Goal: Information Seeking & Learning: Compare options

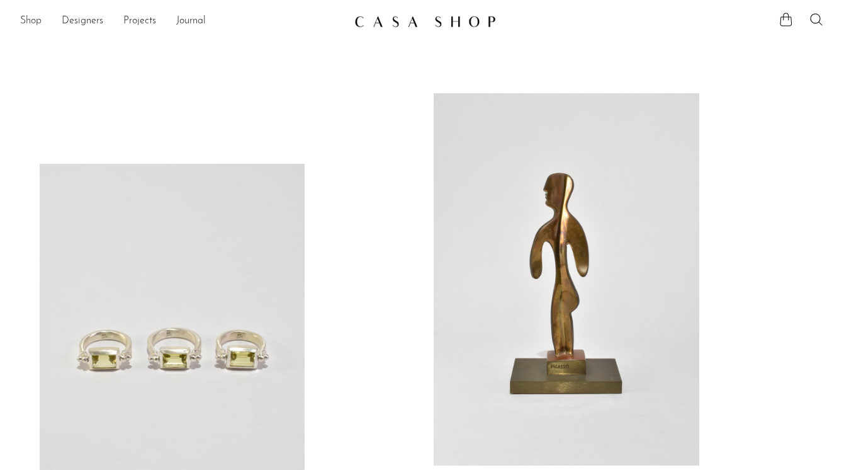
click at [30, 23] on link "Shop" at bounding box center [30, 21] width 21 height 16
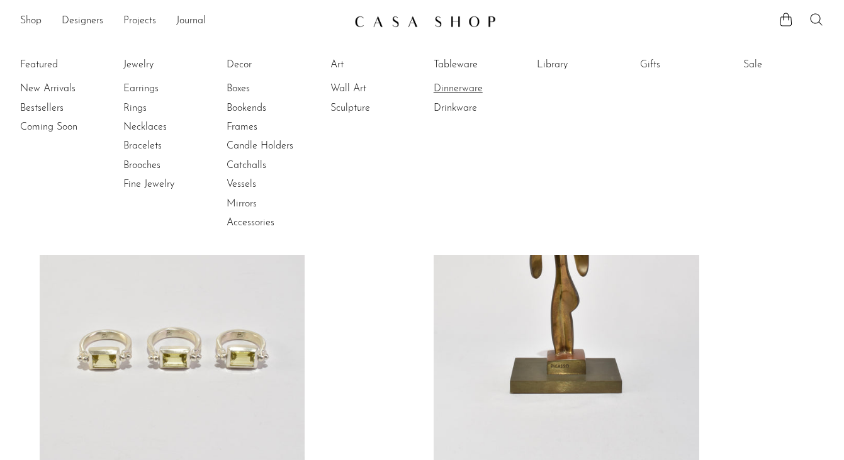
click at [469, 91] on link "Dinnerware" at bounding box center [481, 89] width 94 height 14
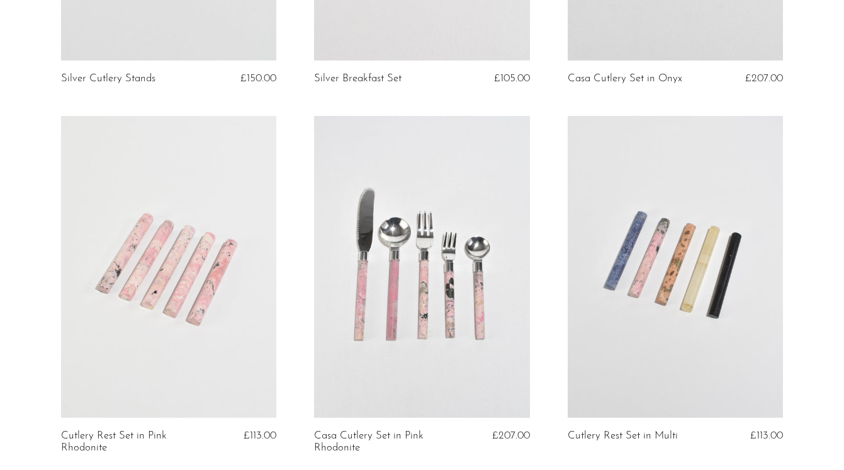
scroll to position [992, 0]
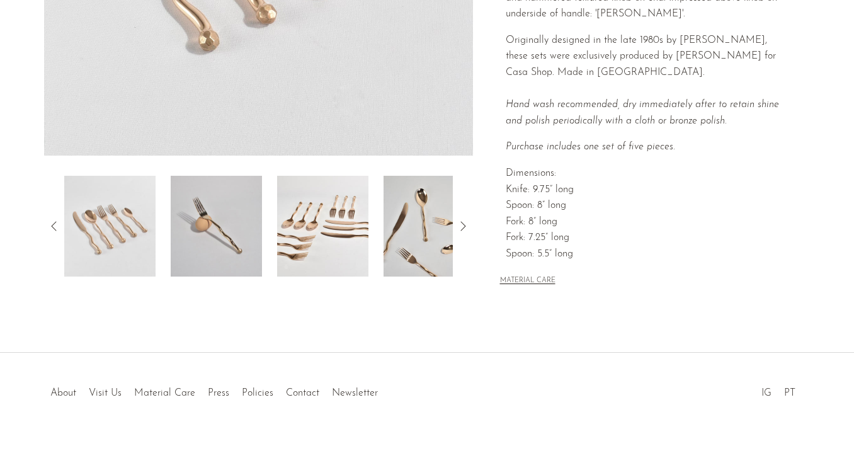
scroll to position [382, 0]
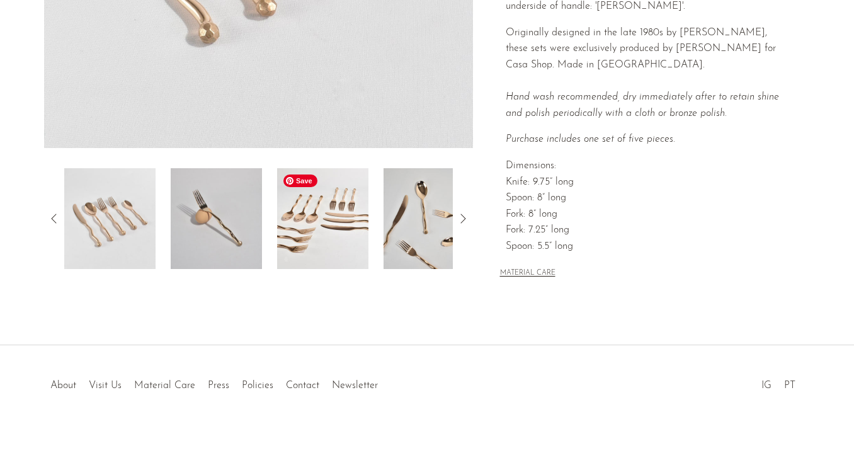
click at [331, 239] on img at bounding box center [322, 218] width 91 height 101
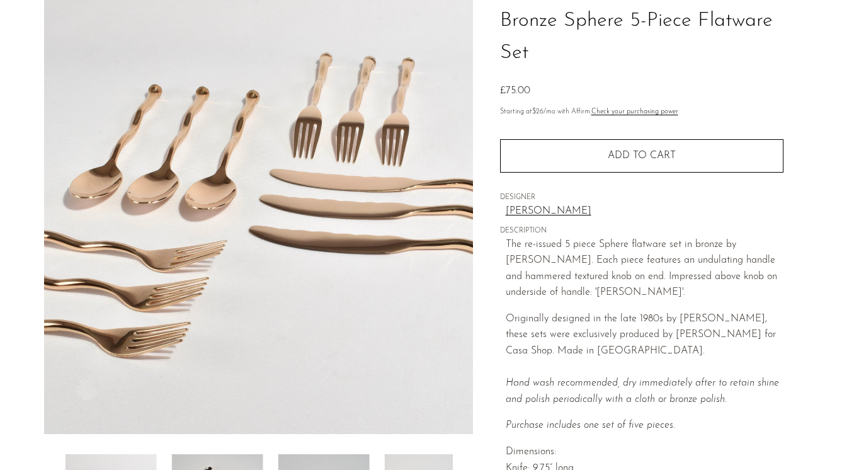
scroll to position [0, 0]
